Goal: Navigation & Orientation: Find specific page/section

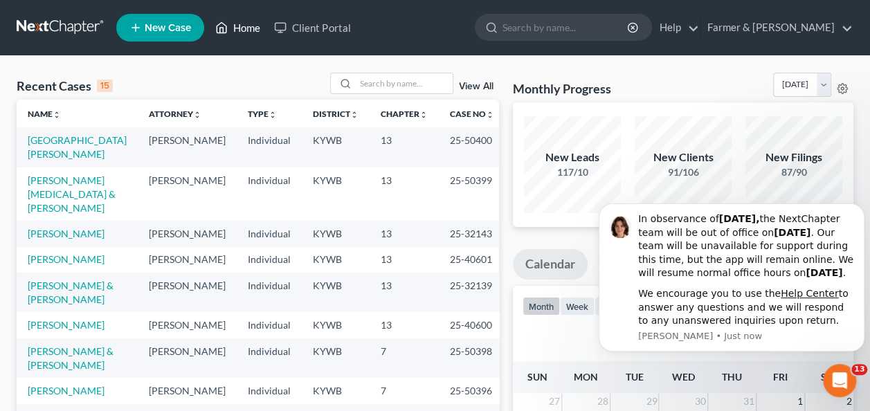
click at [235, 30] on link "Home" at bounding box center [237, 27] width 59 height 25
click at [859, 204] on icon "Dismiss notification" at bounding box center [861, 208] width 8 height 8
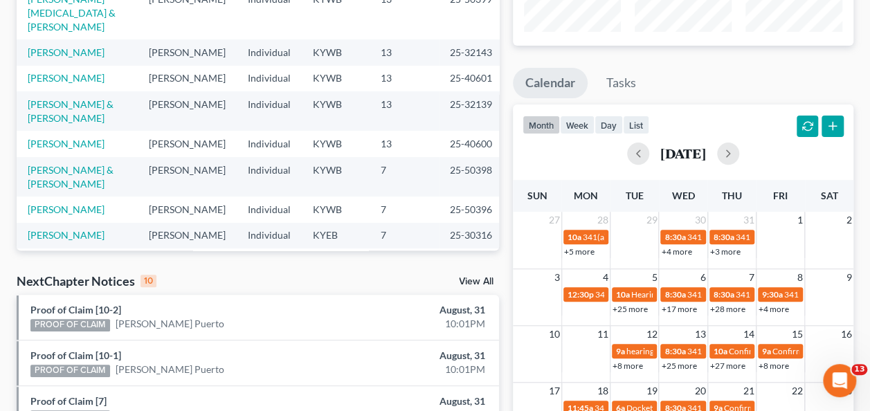
scroll to position [183, 0]
